Goal: Information Seeking & Learning: Check status

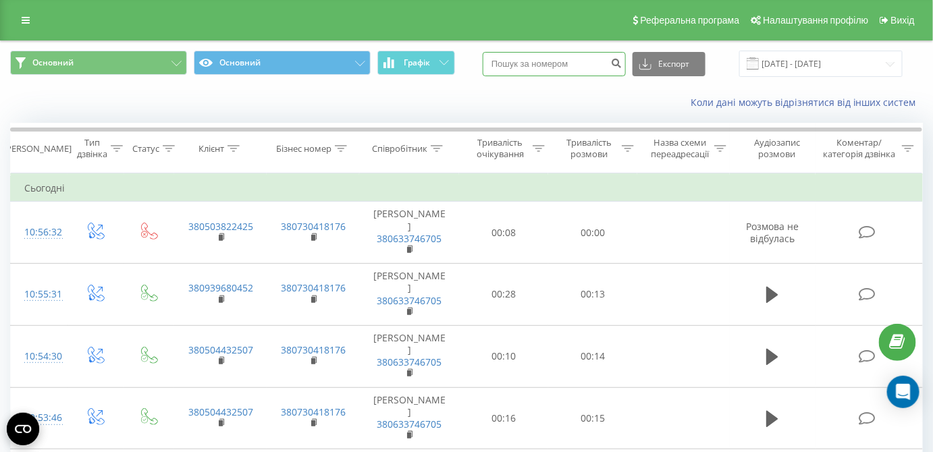
click at [569, 63] on input at bounding box center [554, 64] width 143 height 24
click at [811, 58] on input "[DATE] - [DATE]" at bounding box center [820, 64] width 163 height 26
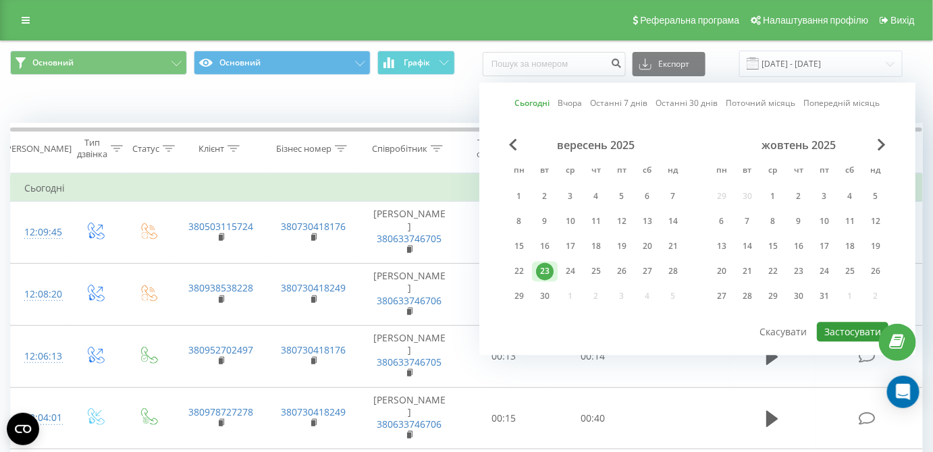
click at [835, 331] on button "Застосувати" at bounding box center [853, 333] width 72 height 20
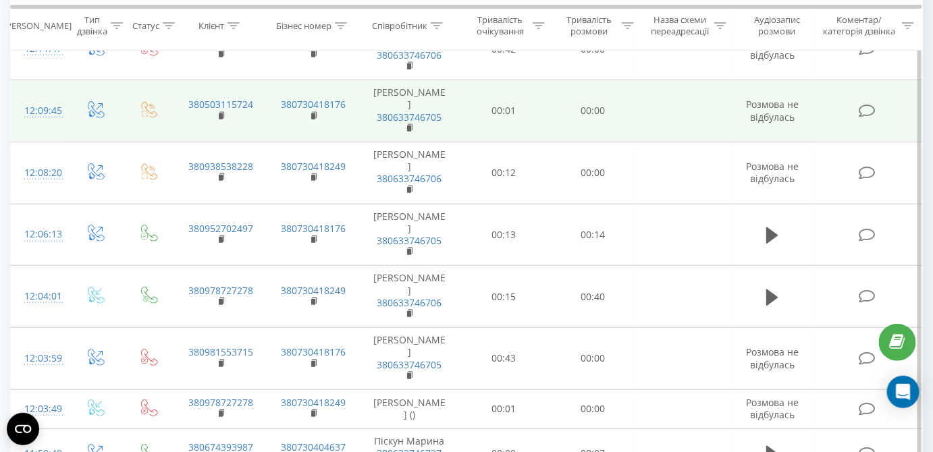
scroll to position [245, 0]
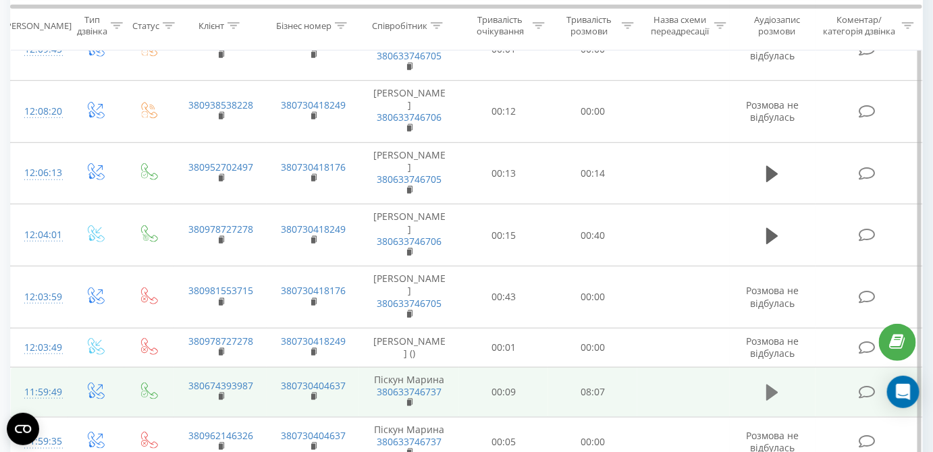
click at [777, 391] on icon at bounding box center [772, 393] width 12 height 16
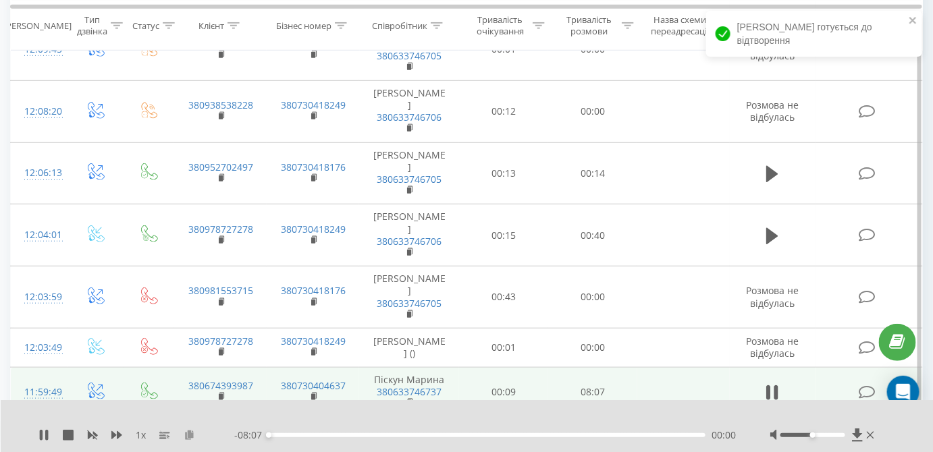
click at [190, 434] on icon at bounding box center [189, 434] width 11 height 9
click at [773, 389] on icon at bounding box center [772, 392] width 12 height 19
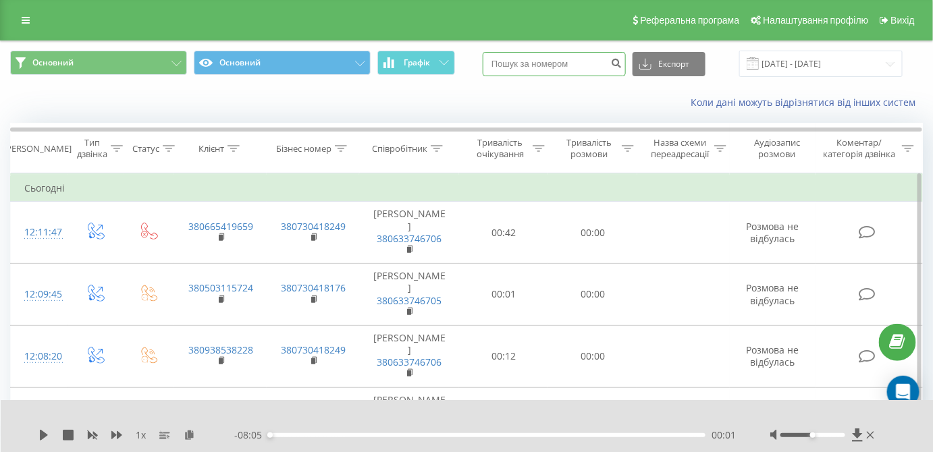
click at [547, 62] on input at bounding box center [554, 64] width 143 height 24
paste input "0681595899"
type input "0681595899"
click at [622, 63] on icon "submit" at bounding box center [616, 61] width 11 height 8
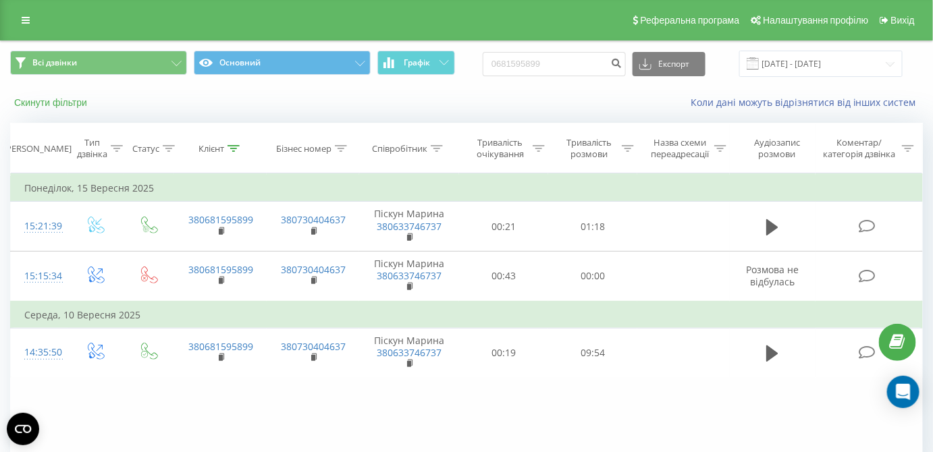
click at [38, 104] on button "Скинути фільтри" at bounding box center [52, 103] width 84 height 12
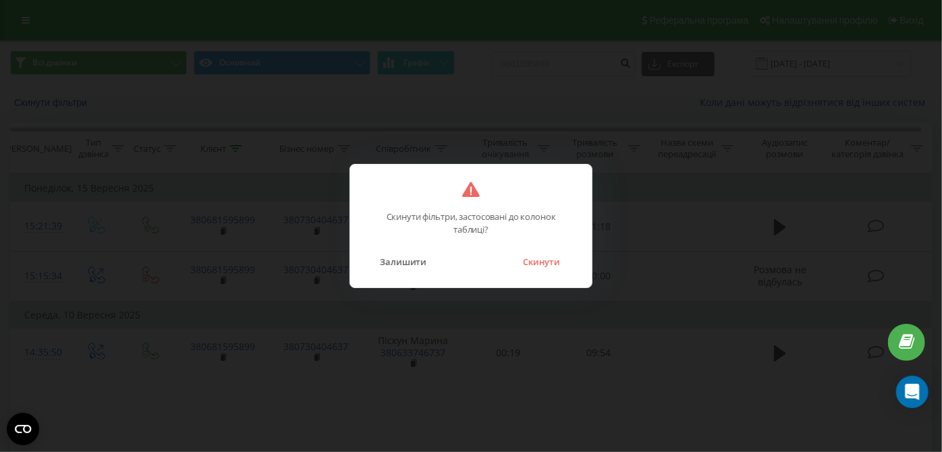
click at [541, 271] on div "Скинути фільтри, застосовані до колонок таблиці? Залишити Скинути" at bounding box center [471, 226] width 243 height 124
click at [541, 266] on button "Скинути" at bounding box center [541, 262] width 51 height 18
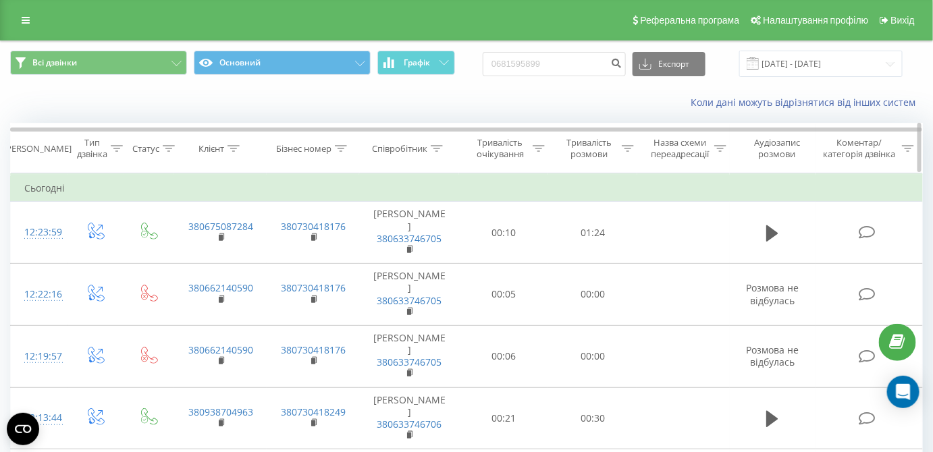
click at [432, 150] on icon at bounding box center [437, 148] width 12 height 7
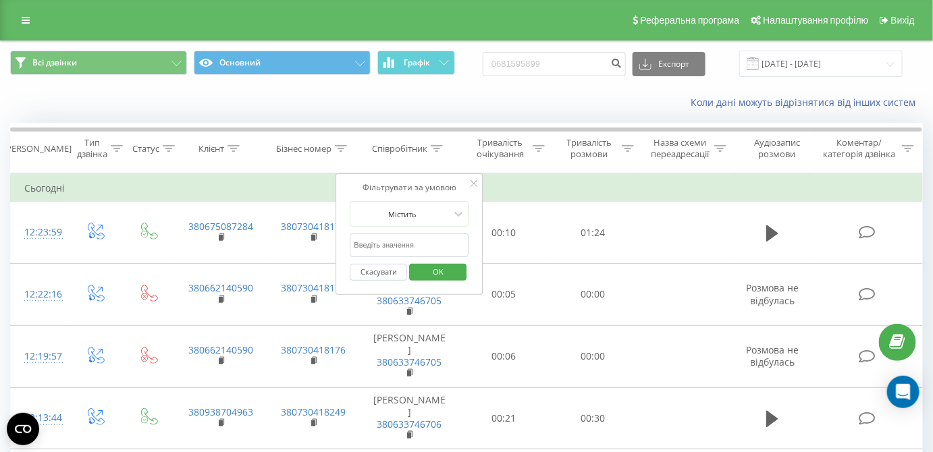
click at [411, 240] on input "text" at bounding box center [409, 246] width 119 height 24
type input "піс"
click at [425, 275] on span "OK" at bounding box center [438, 271] width 38 height 21
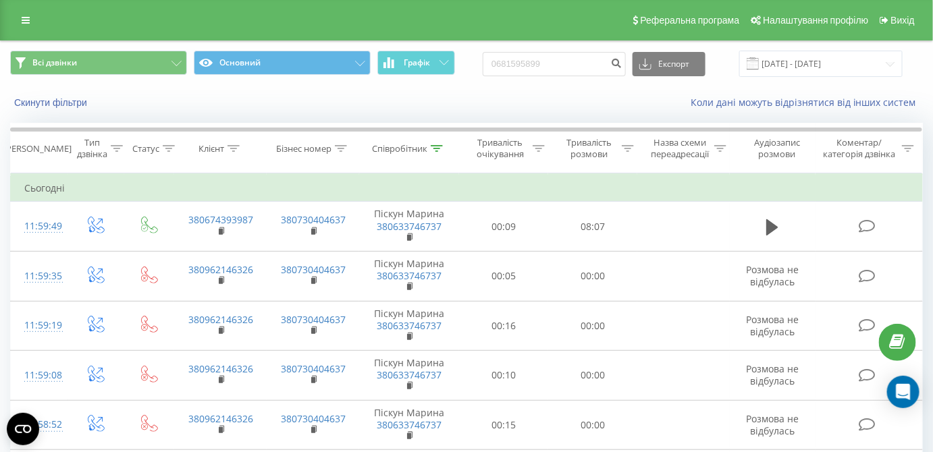
click at [178, 113] on div "Скинути фільтри Коли дані можуть відрізнятися вiд інших систем" at bounding box center [466, 102] width 931 height 32
drag, startPoint x: 589, startPoint y: 61, endPoint x: 547, endPoint y: 70, distance: 43.4
click at [547, 70] on input "0681595899" at bounding box center [554, 64] width 143 height 24
click at [619, 63] on button "submit" at bounding box center [616, 64] width 18 height 24
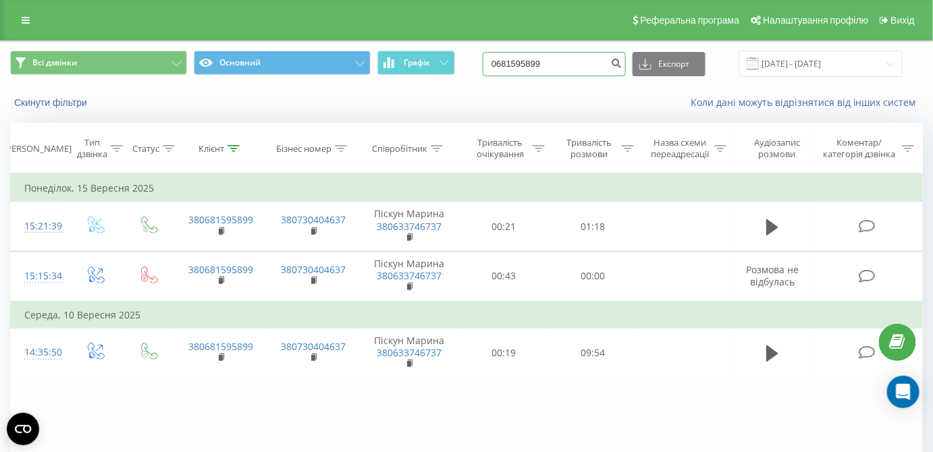
drag, startPoint x: 570, startPoint y: 70, endPoint x: 487, endPoint y: 70, distance: 83.0
click at [485, 70] on div "Всі дзвінки Основний Графік 0681595899 Експорт .csv .xls .xlsx [DATE] - [DATE]" at bounding box center [466, 64] width 912 height 26
click at [61, 101] on button "Скинути фільтри" at bounding box center [52, 103] width 84 height 12
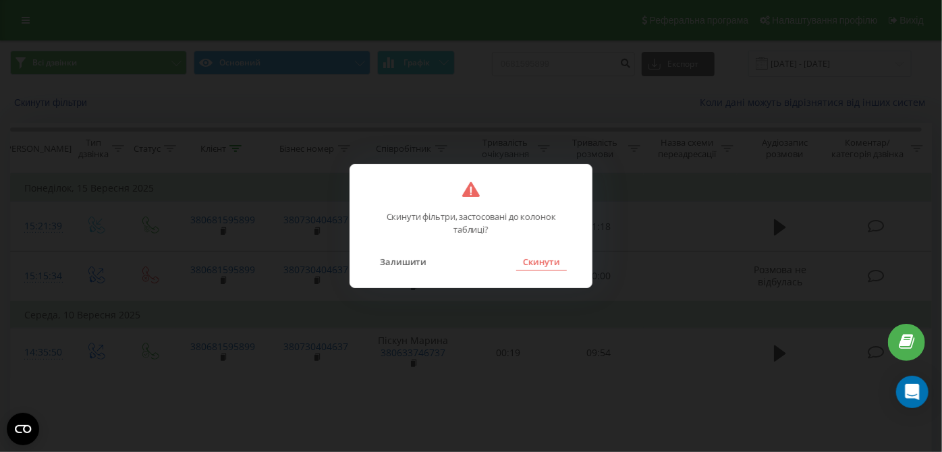
click at [545, 256] on button "Скинути" at bounding box center [541, 262] width 51 height 18
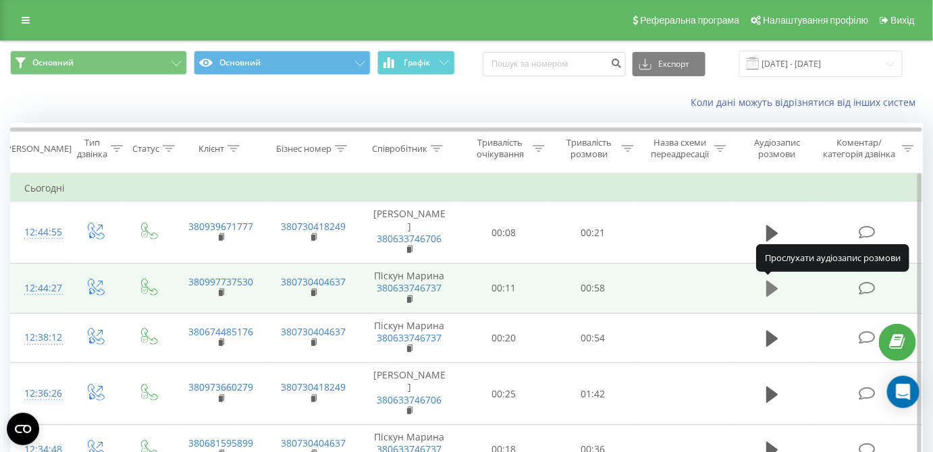
click at [772, 288] on icon at bounding box center [772, 289] width 12 height 16
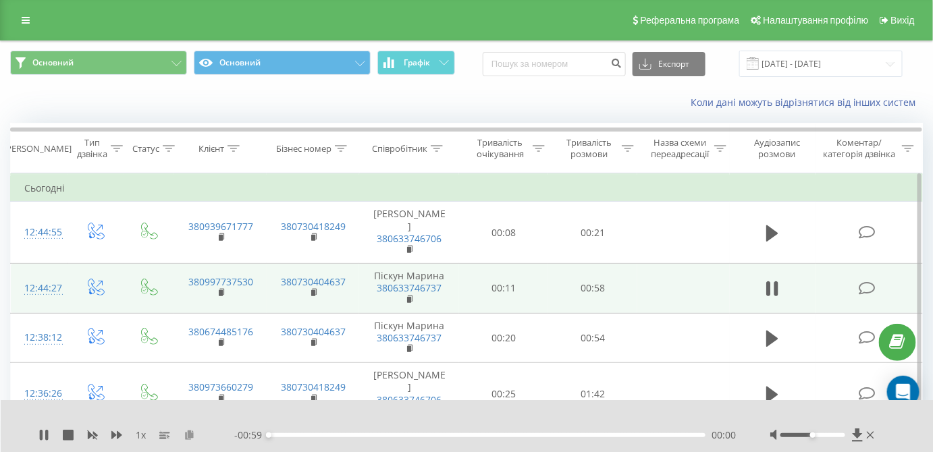
click at [193, 431] on icon at bounding box center [189, 434] width 11 height 9
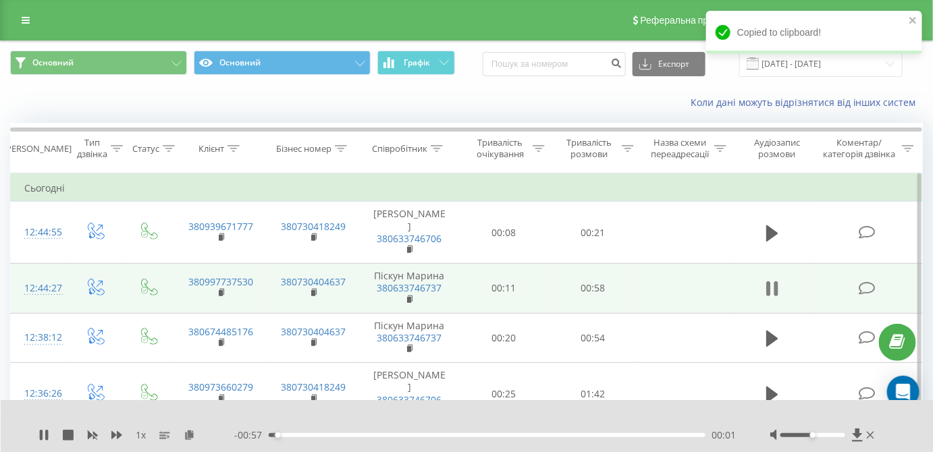
click at [775, 289] on icon at bounding box center [776, 288] width 4 height 15
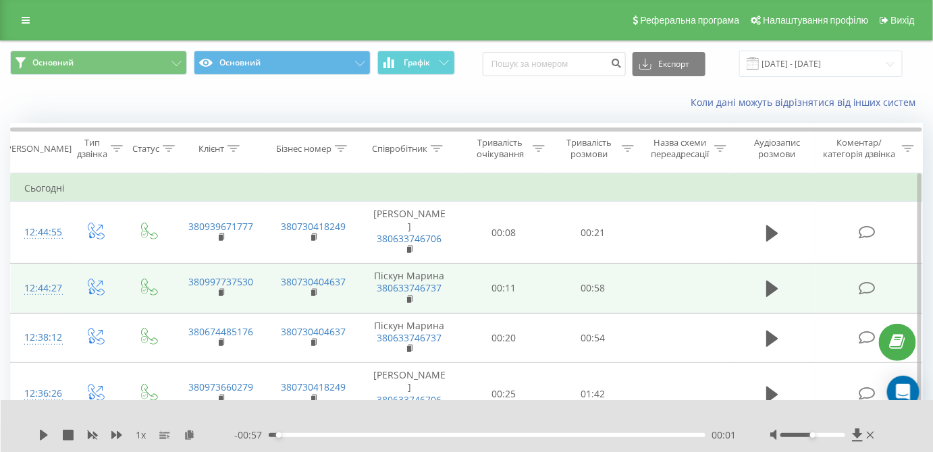
click at [169, 103] on div "Коли дані можуть відрізнятися вiд інших систем" at bounding box center [466, 102] width 931 height 32
click at [439, 147] on icon at bounding box center [437, 148] width 12 height 7
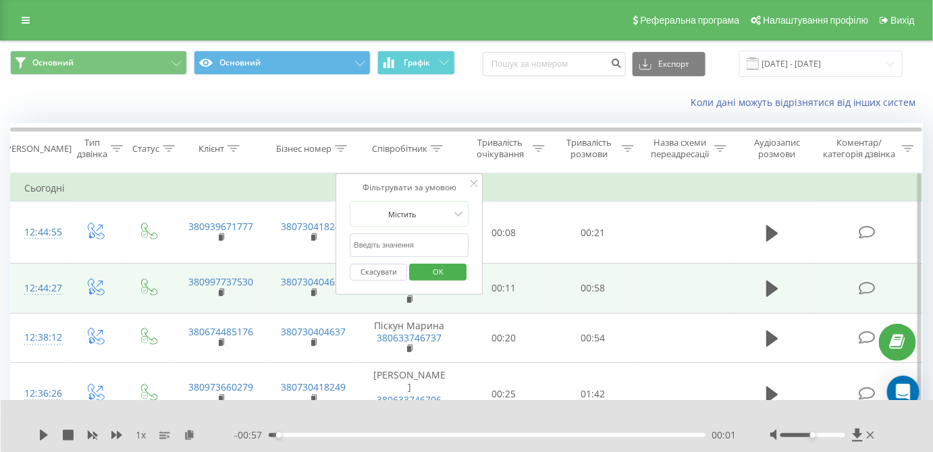
click at [417, 244] on input "text" at bounding box center [409, 246] width 119 height 24
type input "піс"
click at [432, 271] on span "OK" at bounding box center [438, 271] width 38 height 21
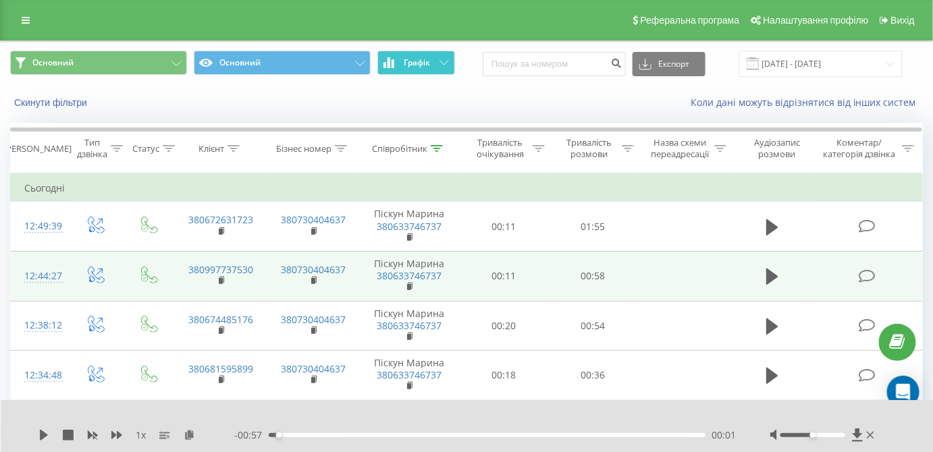
click at [418, 69] on button "Графік" at bounding box center [416, 63] width 78 height 24
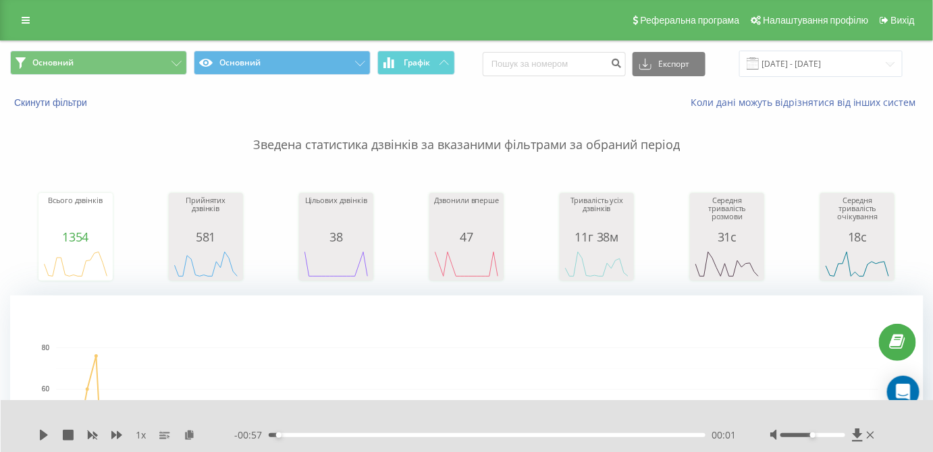
click at [809, 78] on div "Основний Основний Графік Експорт .csv .xls .xlsx 23.06.2025 - 23.09.2025" at bounding box center [466, 63] width 931 height 45
click at [811, 65] on input "23.06.2025 - 23.09.2025" at bounding box center [820, 64] width 163 height 26
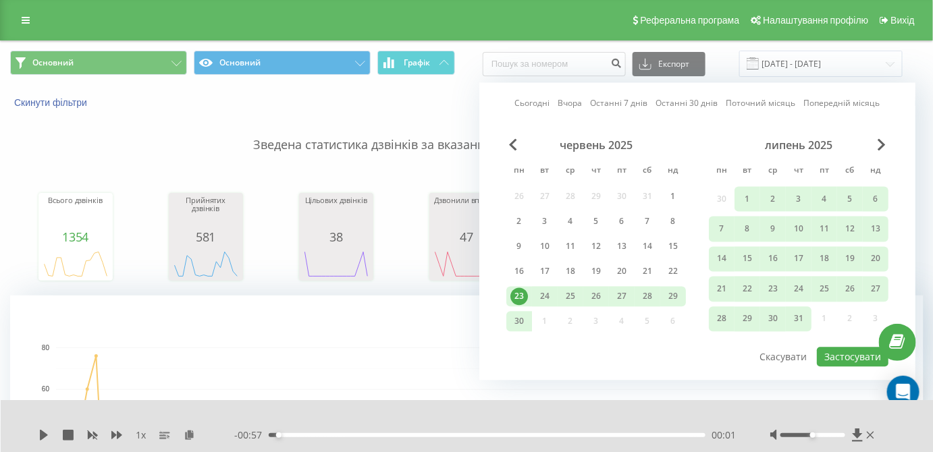
drag, startPoint x: 547, startPoint y: 103, endPoint x: 554, endPoint y: 107, distance: 8.5
click at [547, 102] on link "Сьогодні" at bounding box center [532, 103] width 35 height 13
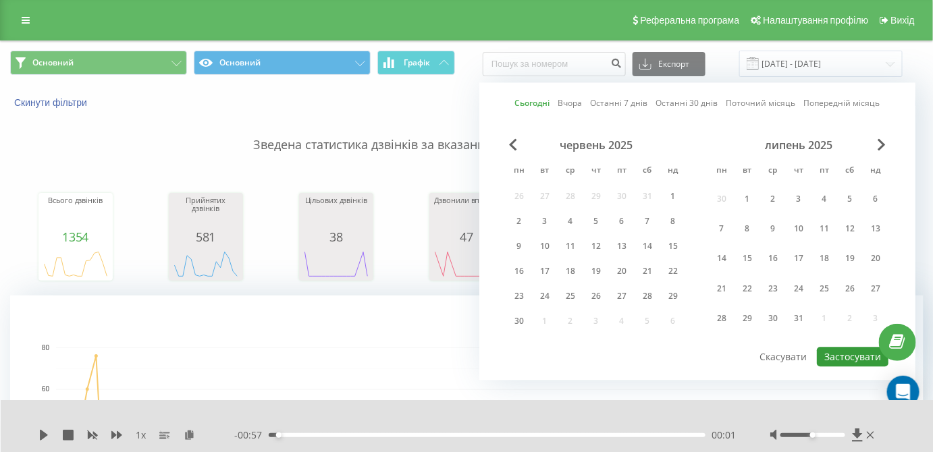
click at [852, 352] on button "Застосувати" at bounding box center [853, 358] width 72 height 20
type input "[DATE] - [DATE]"
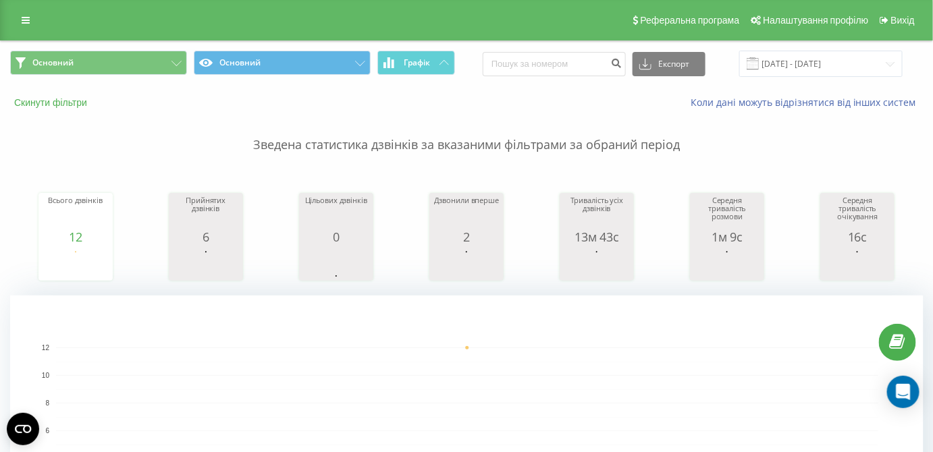
click at [61, 105] on button "Скинути фільтри" at bounding box center [52, 103] width 84 height 12
